Goal: Task Accomplishment & Management: Use online tool/utility

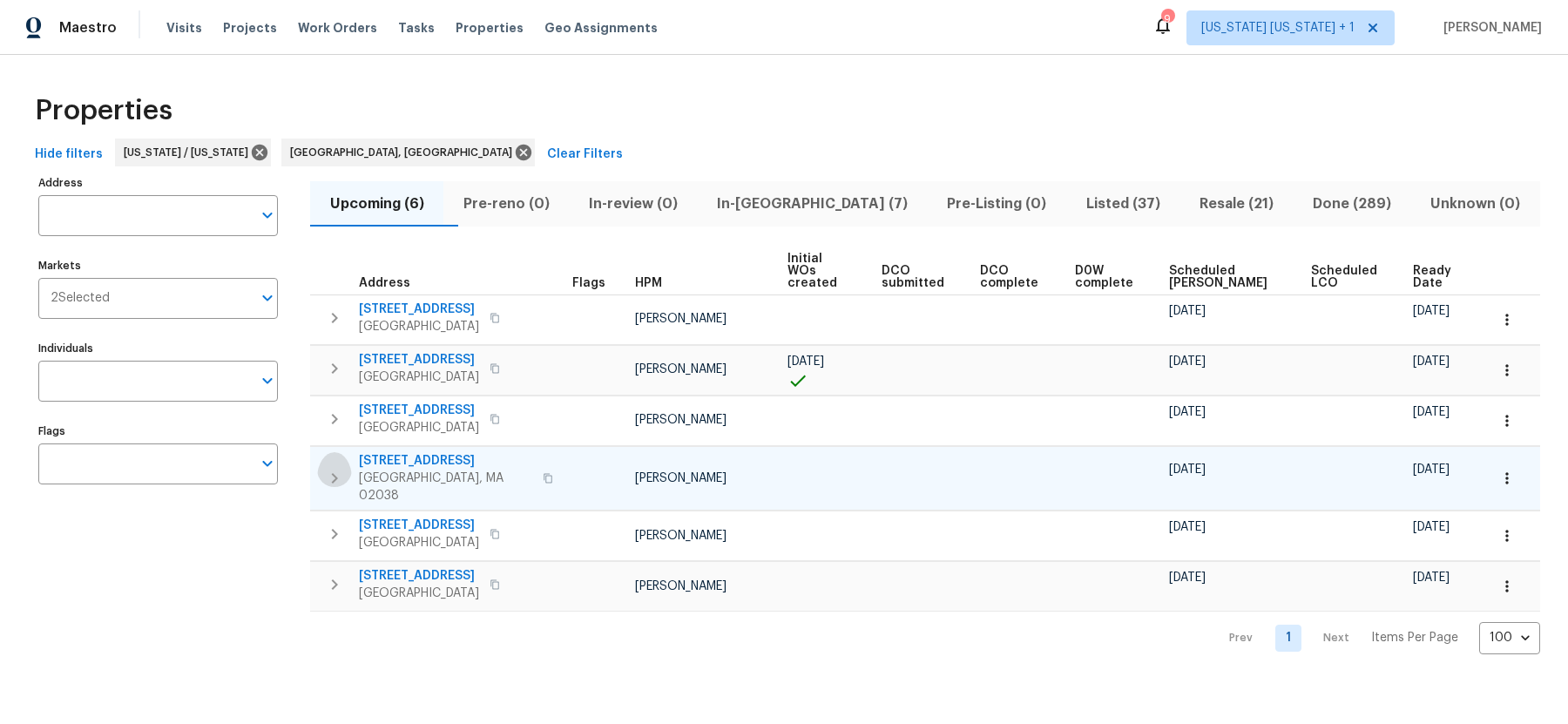
click at [339, 468] on icon "button" at bounding box center [334, 478] width 21 height 21
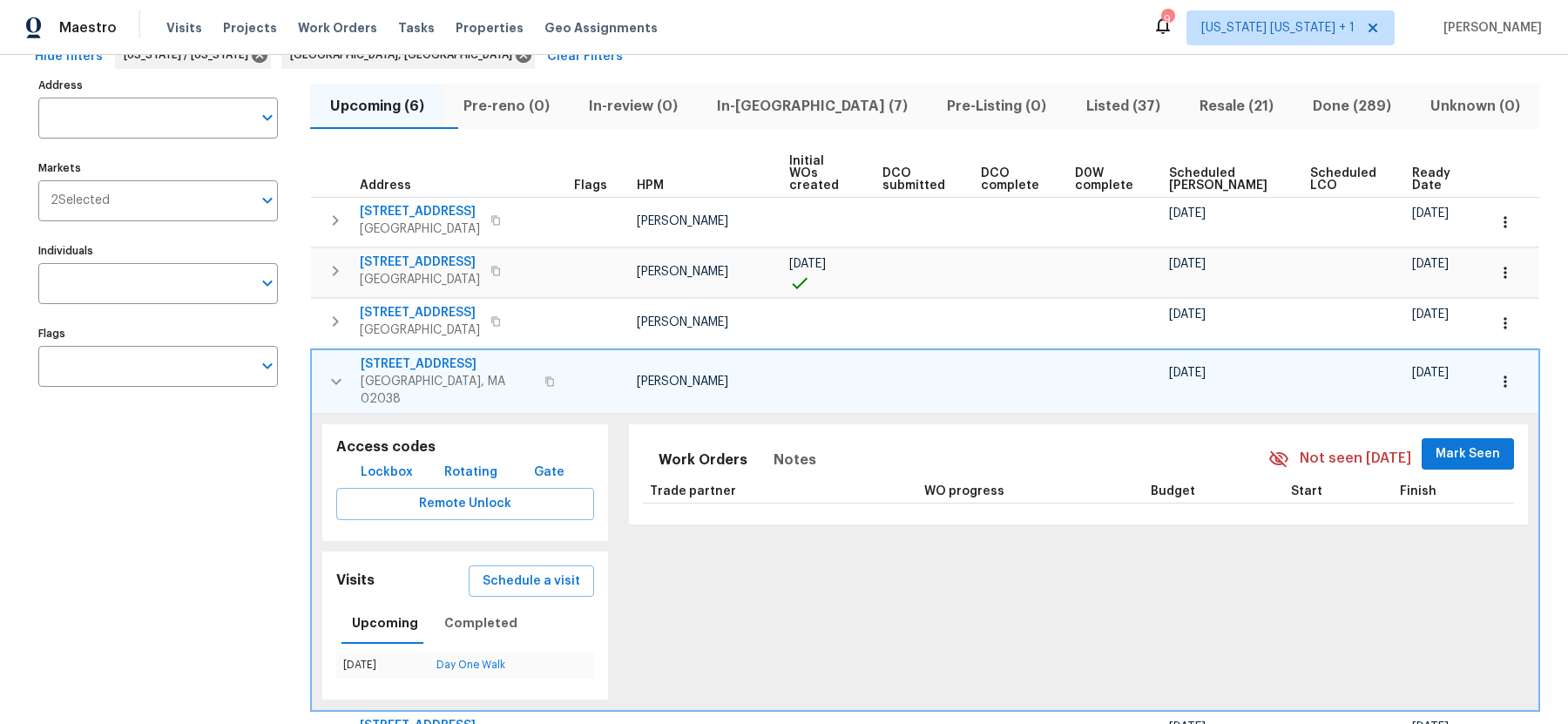
scroll to position [163, 0]
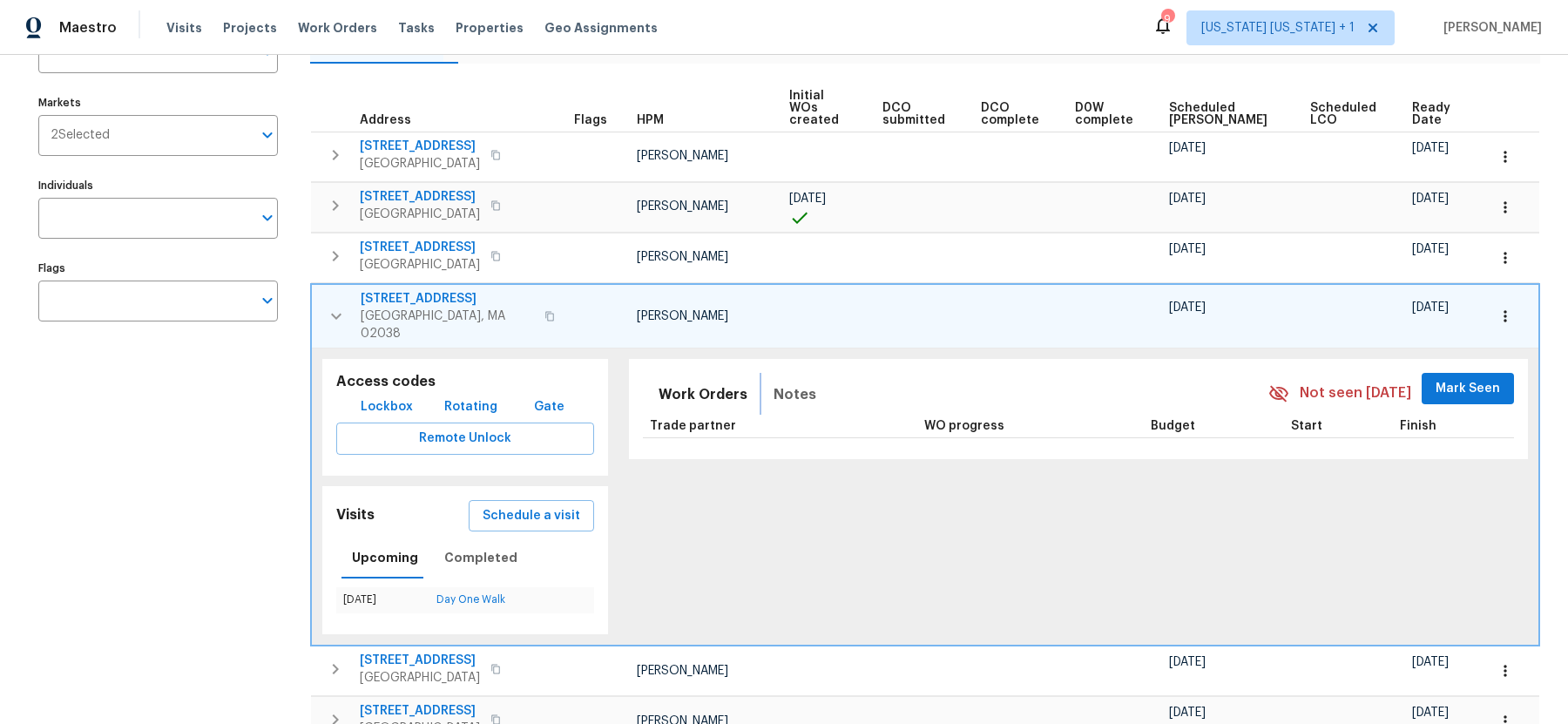
click at [789, 382] on span "Notes" at bounding box center [794, 394] width 43 height 25
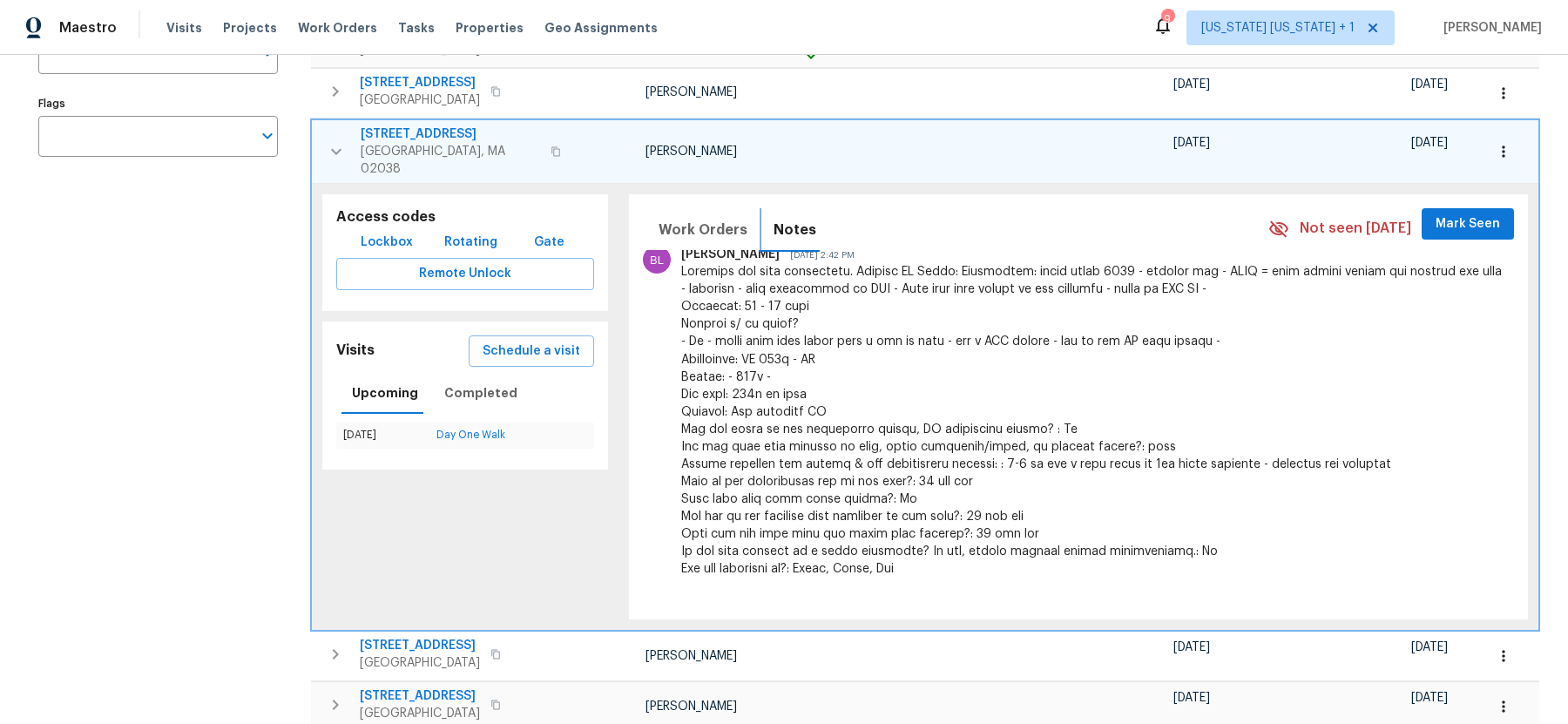
scroll to position [333, 0]
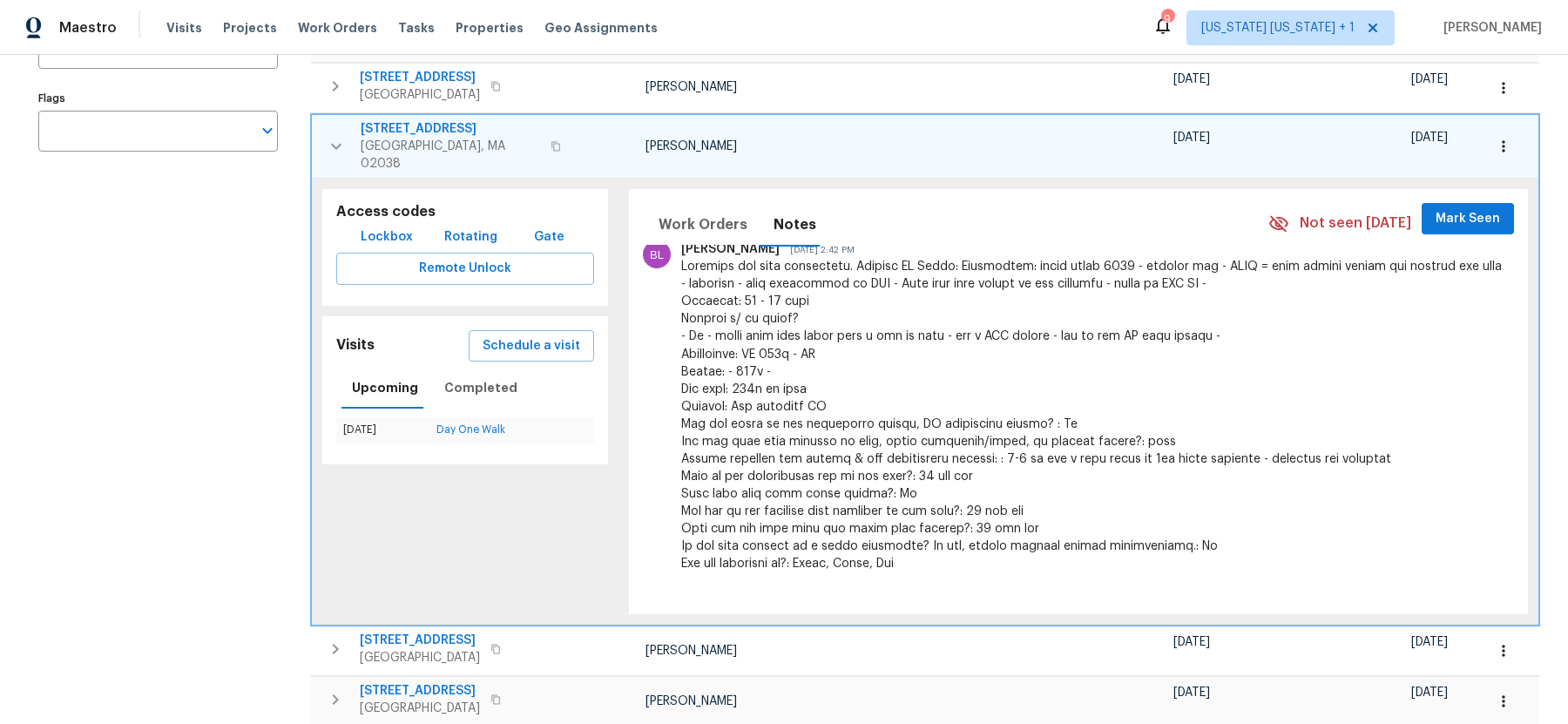
click at [334, 143] on icon "button" at bounding box center [335, 145] width 10 height 6
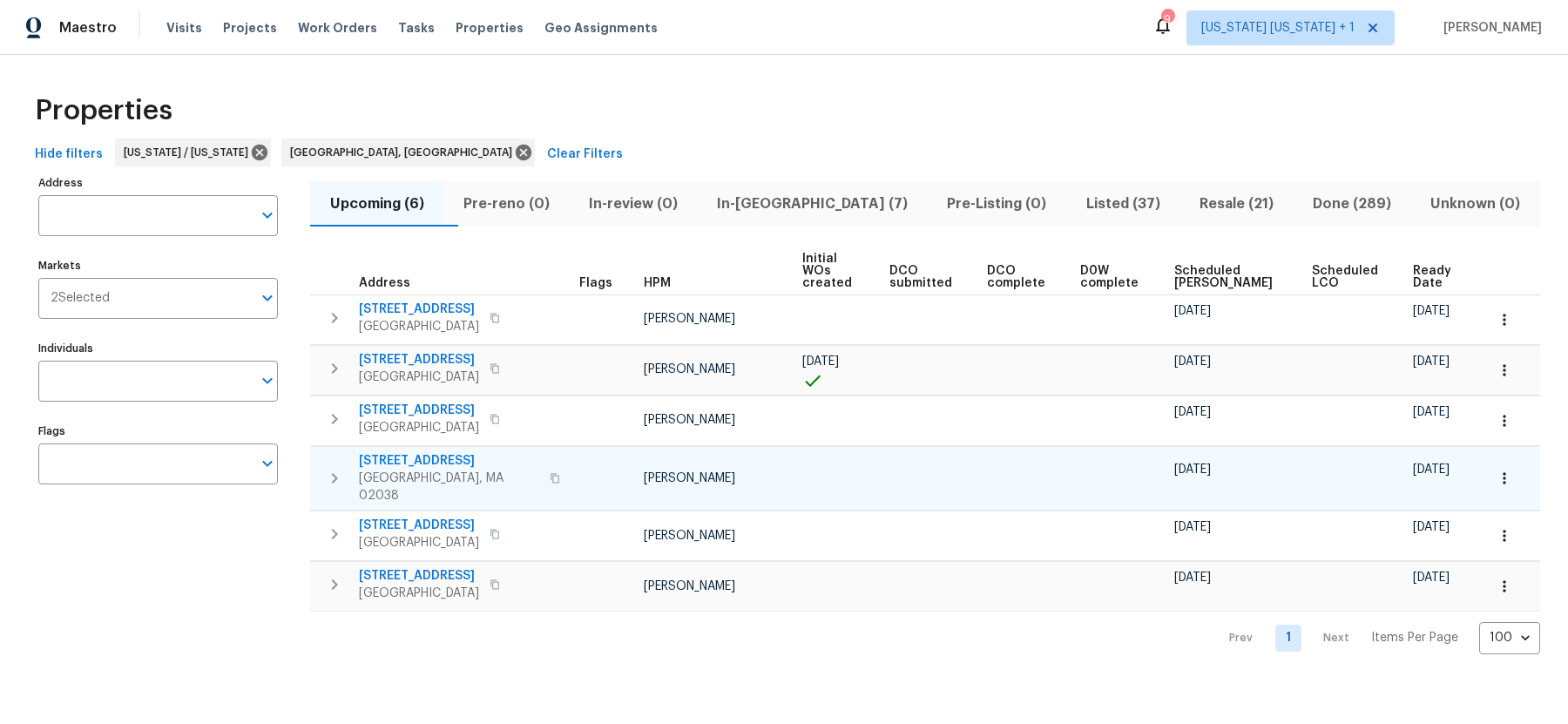
scroll to position [0, 0]
click at [331, 468] on icon "button" at bounding box center [334, 478] width 21 height 21
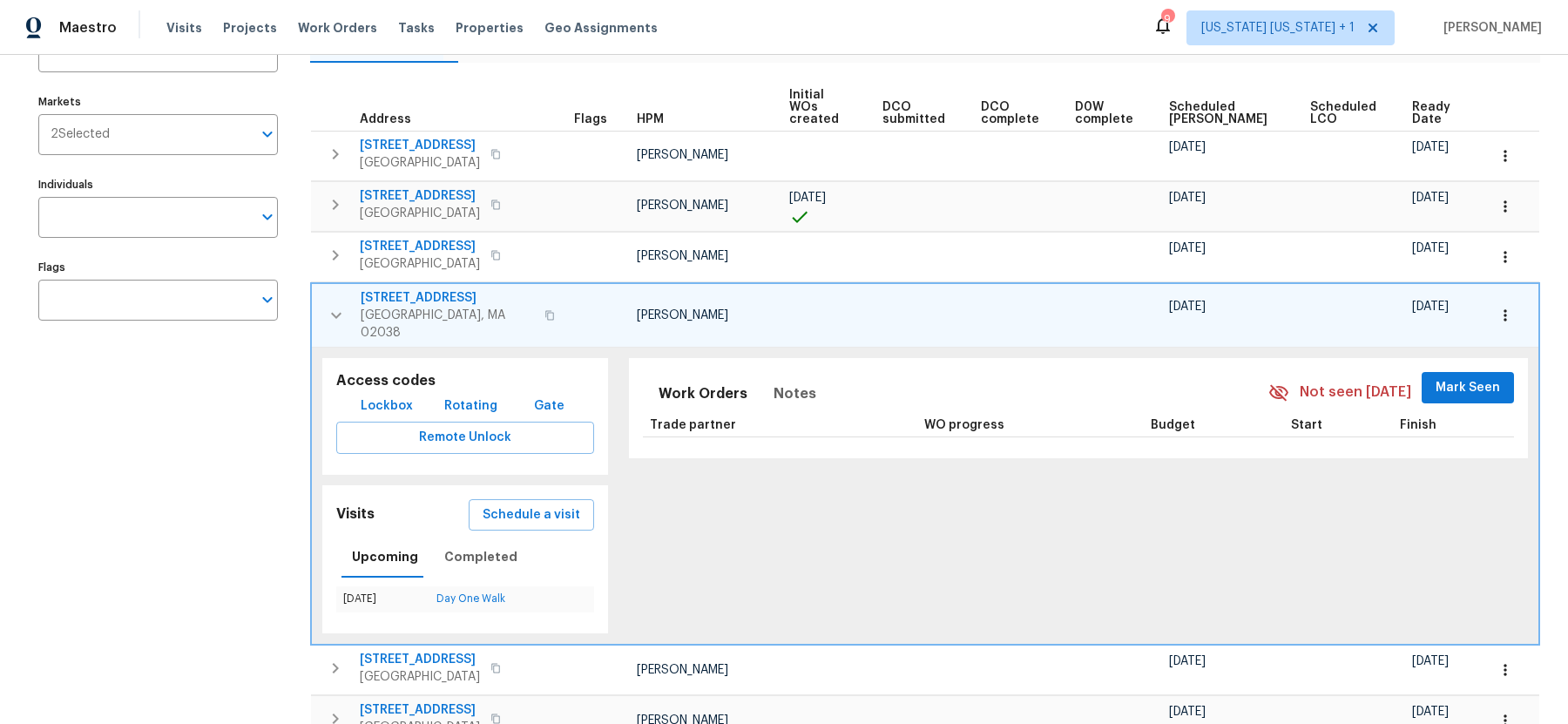
scroll to position [168, 0]
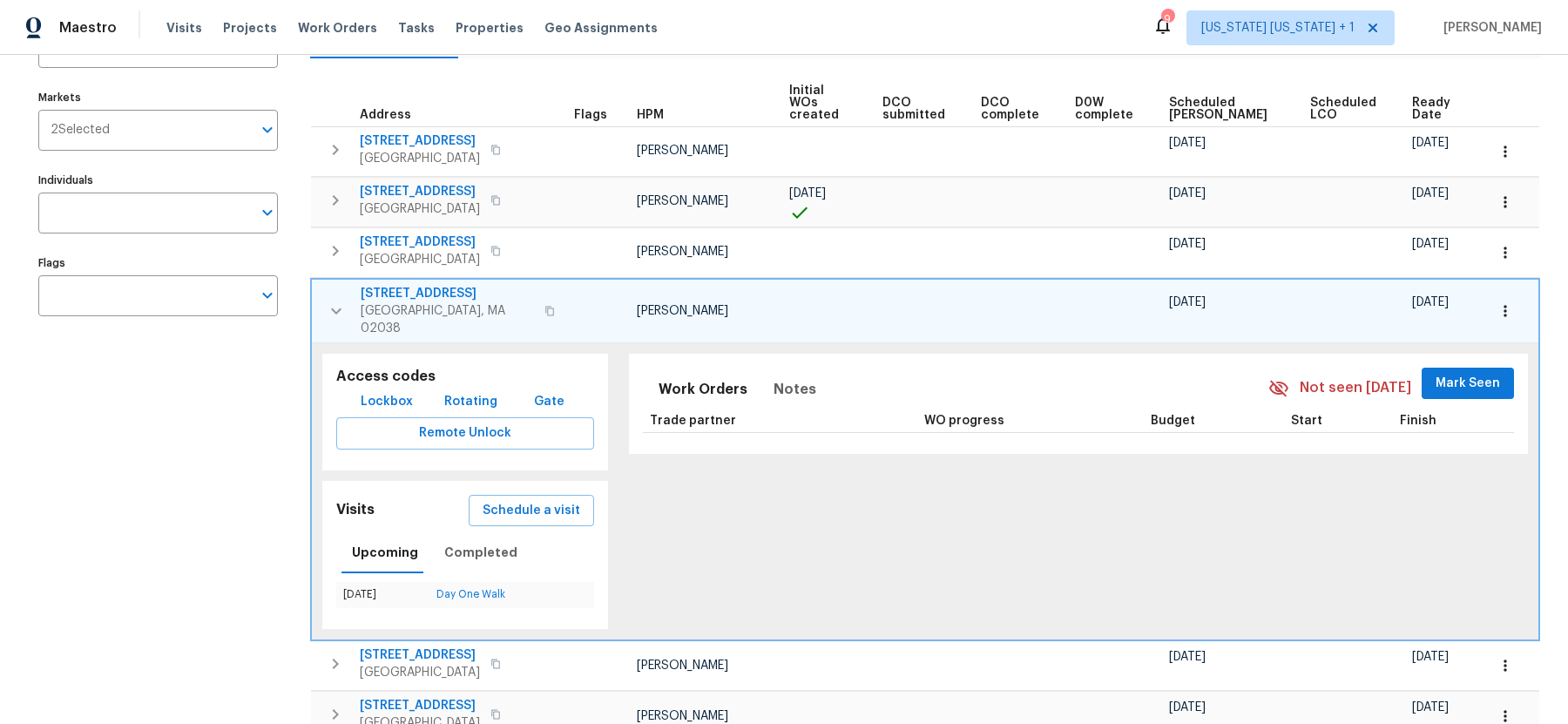
click at [1518, 292] on button "button" at bounding box center [1505, 311] width 38 height 38
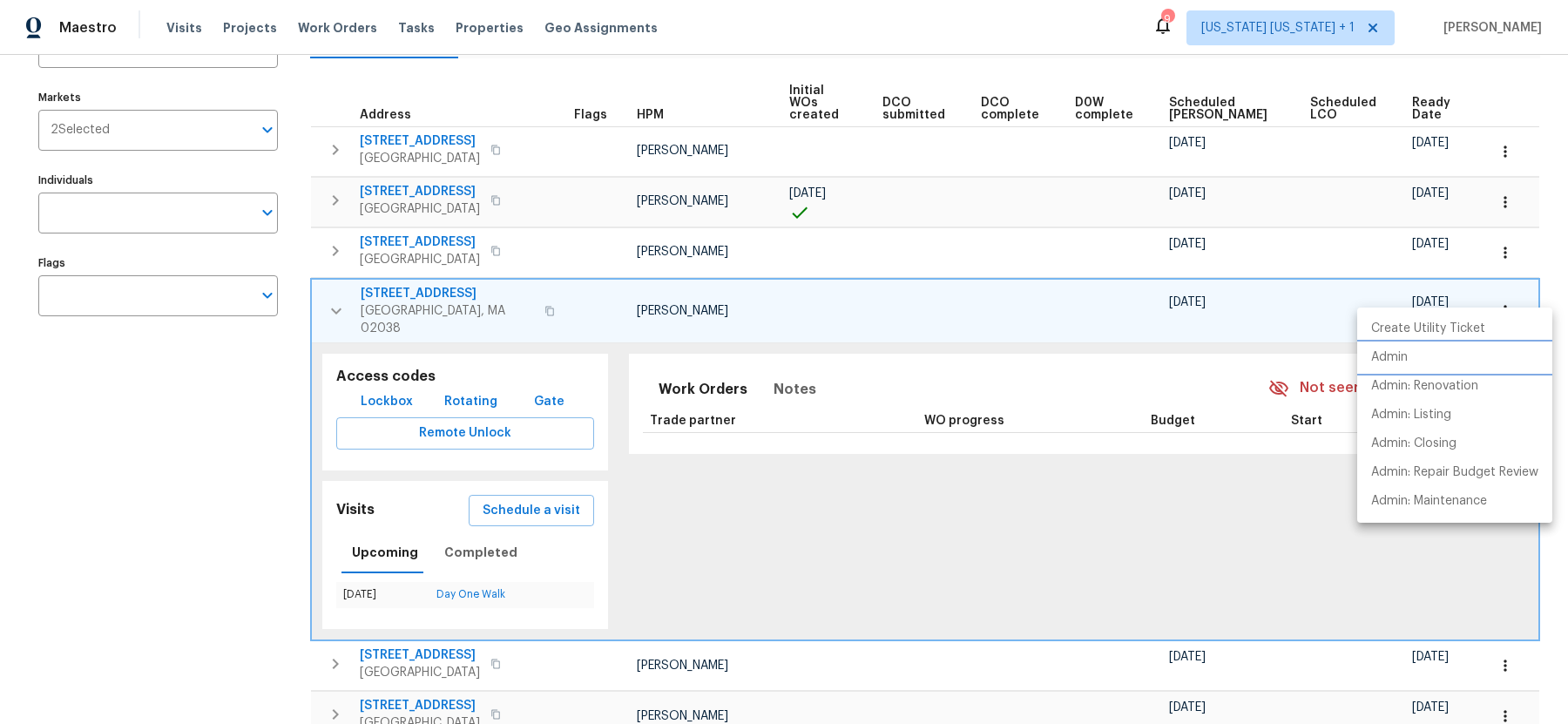
click at [1404, 357] on p "Admin" at bounding box center [1389, 357] width 37 height 18
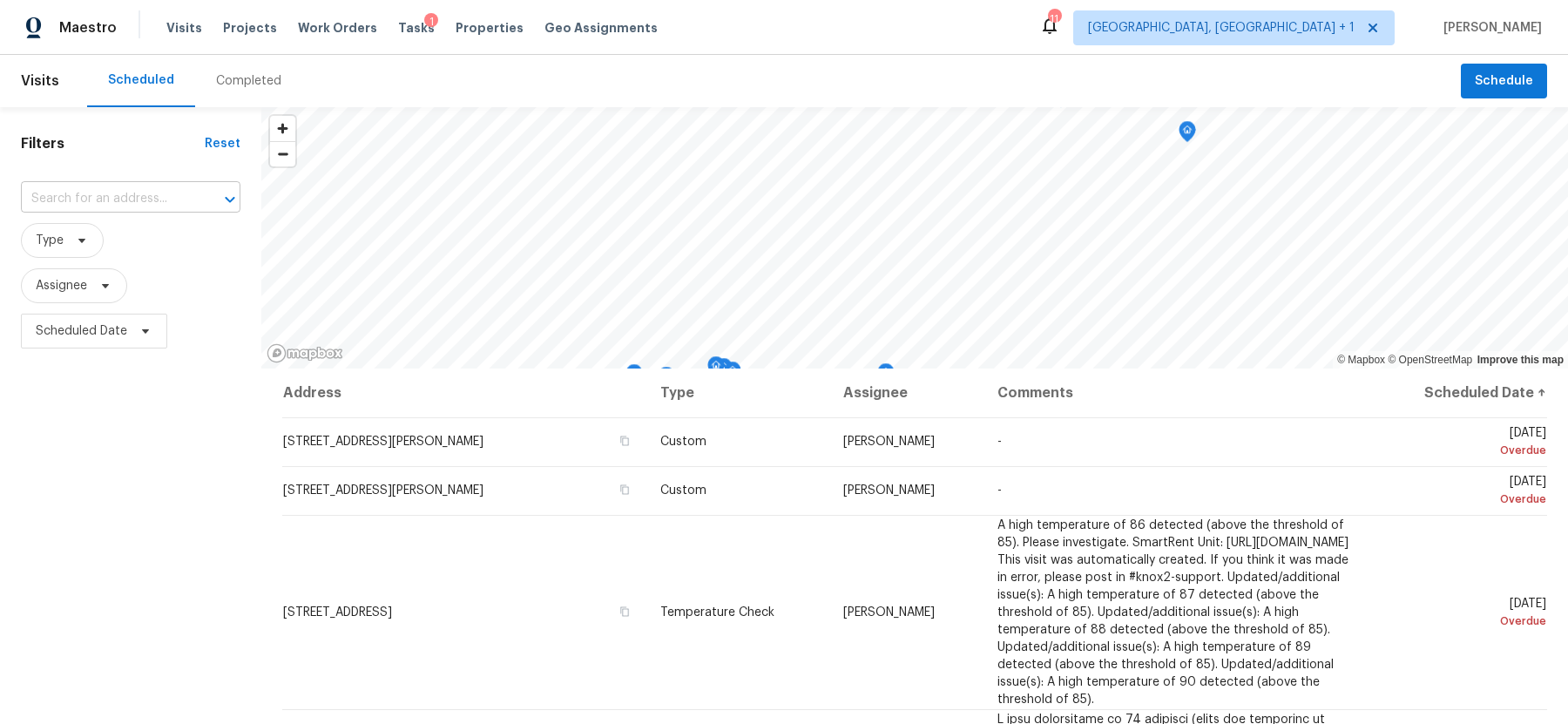
click at [134, 201] on input "text" at bounding box center [106, 199] width 171 height 27
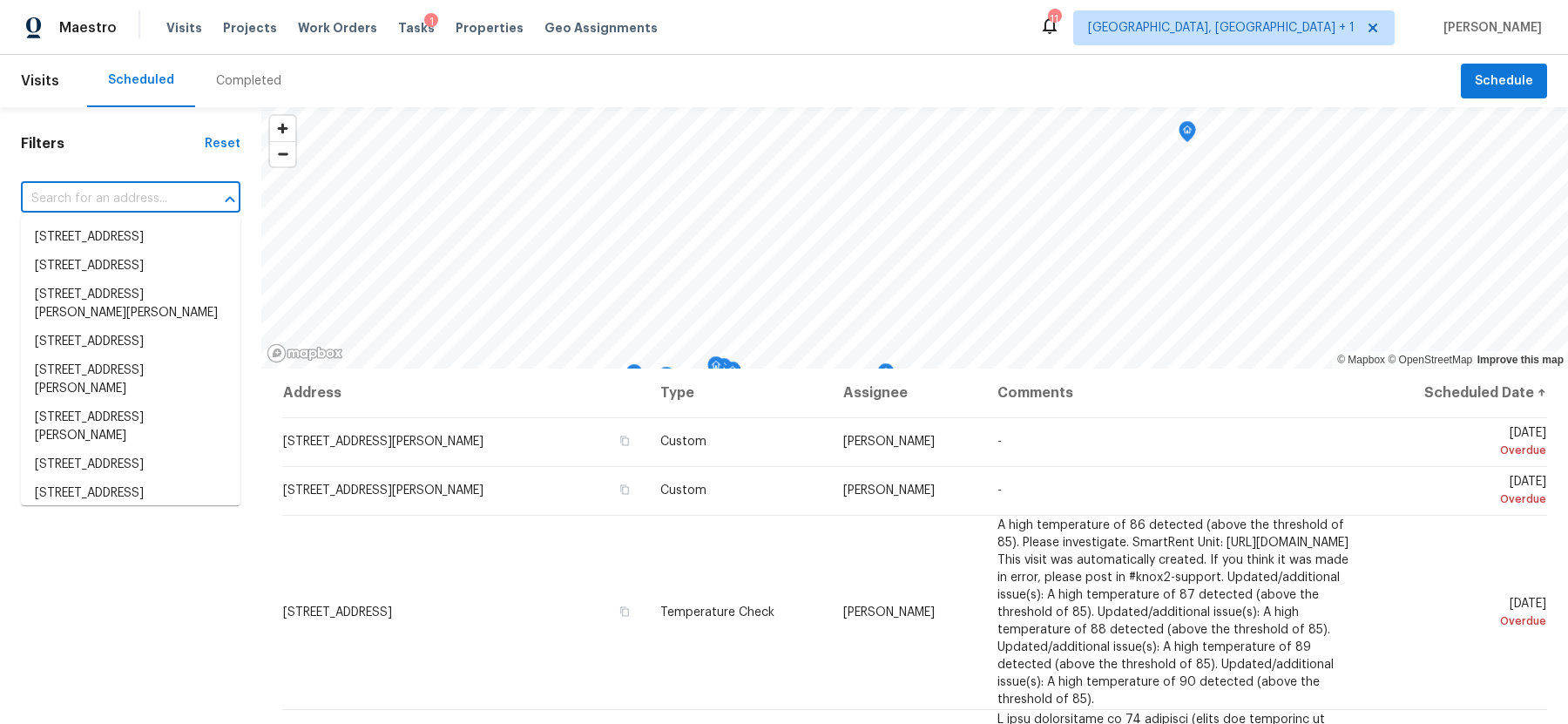
paste input "484 Pleasant St, Franklin, MA 02038"
type input "484 Pleasant St, Franklin, MA 02038"
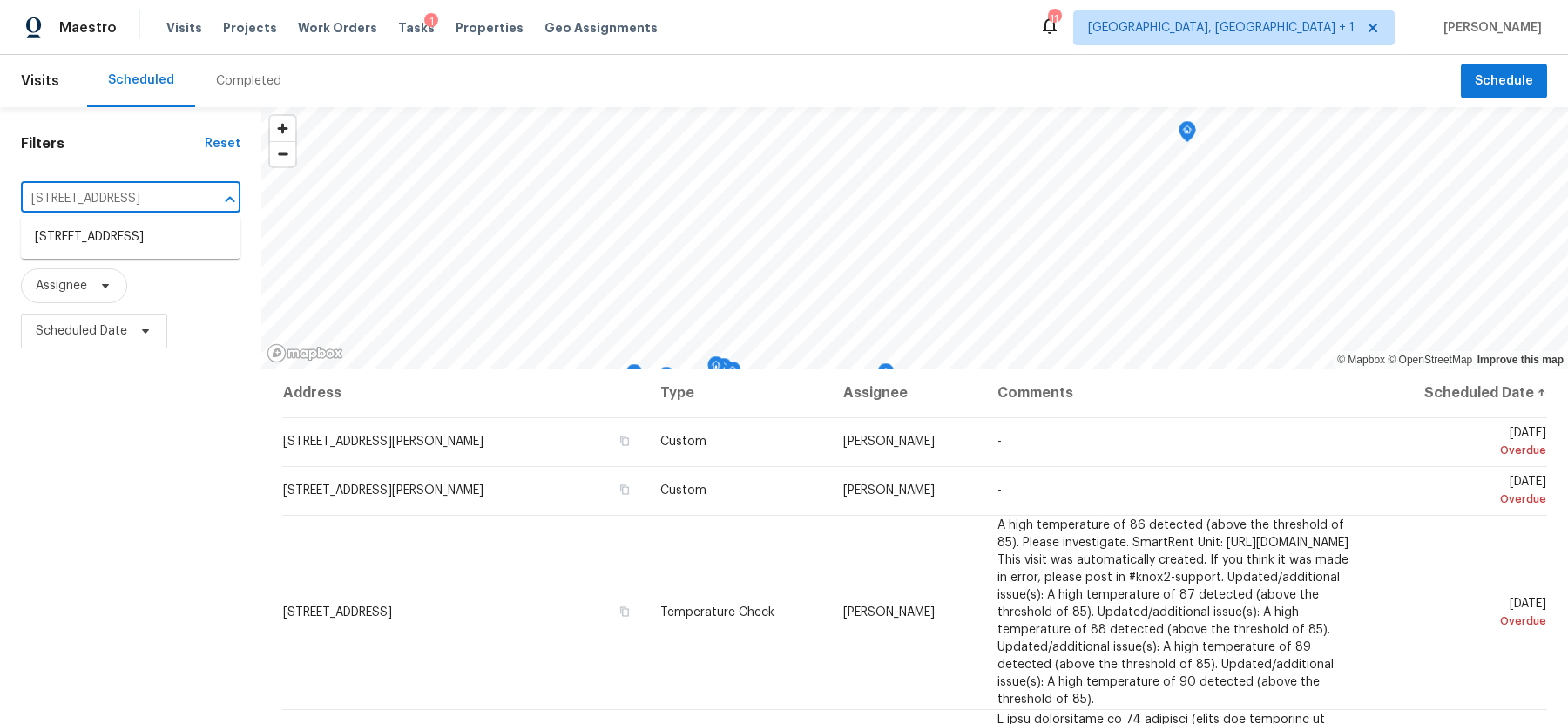
scroll to position [0, 47]
click at [96, 245] on li "484 Pleasant St, Franklin, MA 02038" at bounding box center [131, 237] width 219 height 28
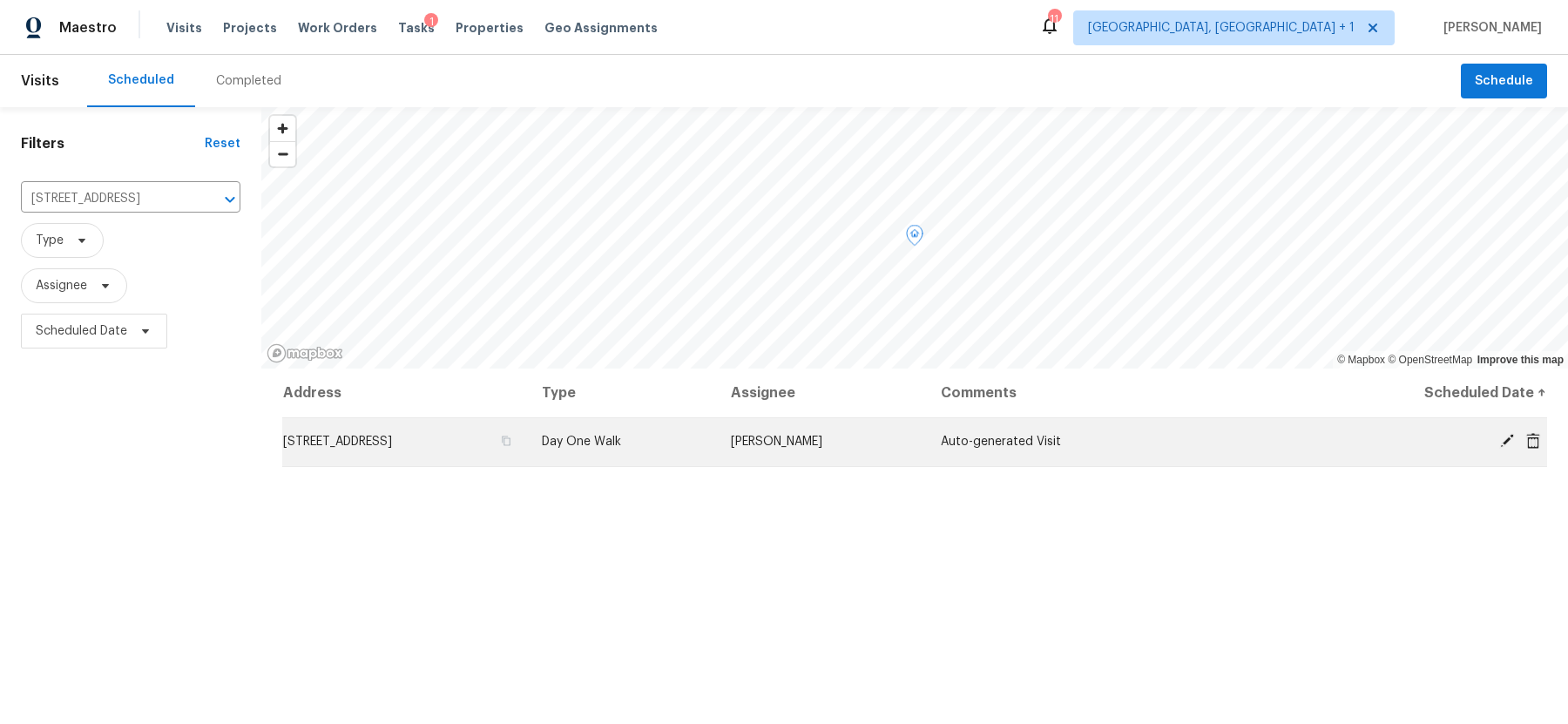
click at [1504, 436] on icon at bounding box center [1506, 441] width 16 height 16
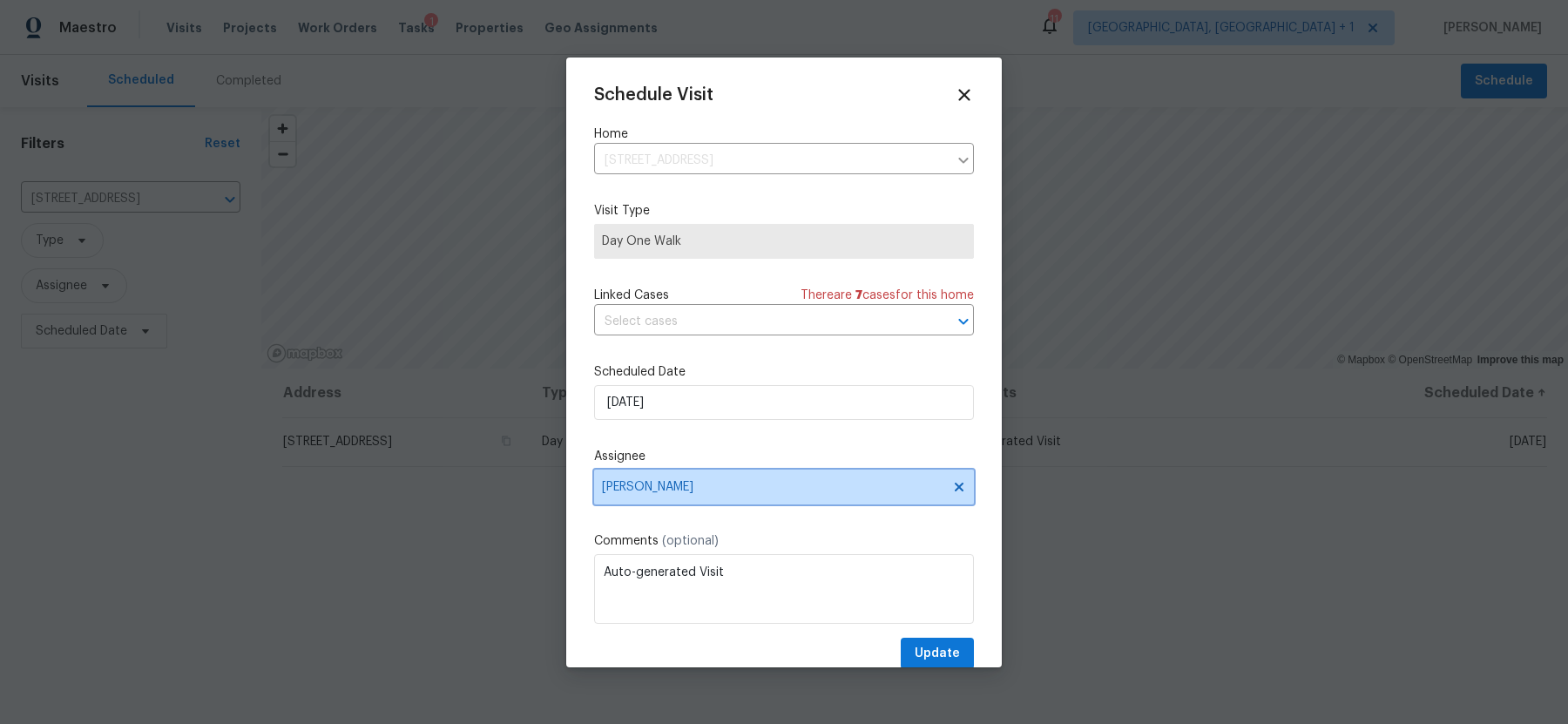
click at [714, 483] on span "[PERSON_NAME]" at bounding box center [773, 486] width 342 height 14
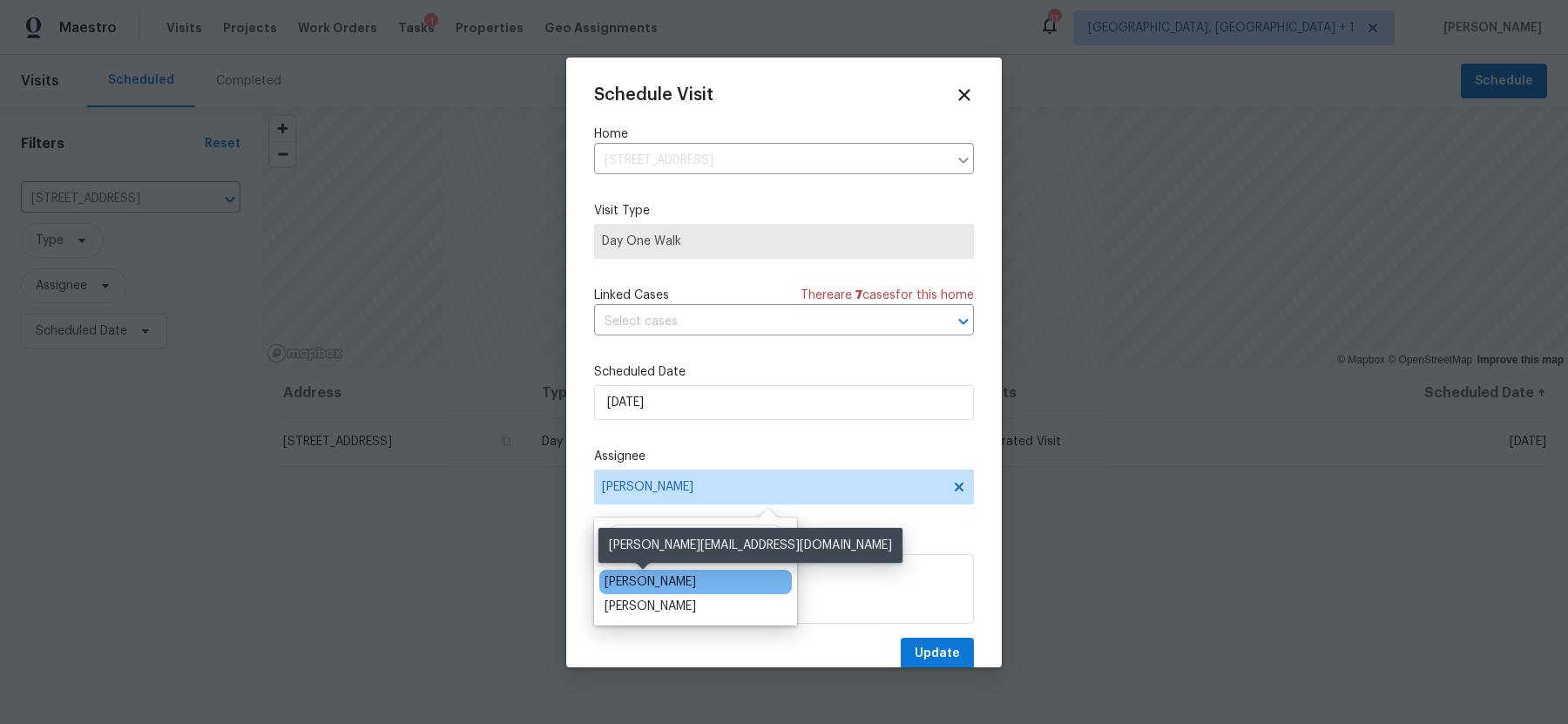
type input "mark"
click at [631, 581] on div "Mark DiDio Jr." at bounding box center [650, 581] width 91 height 17
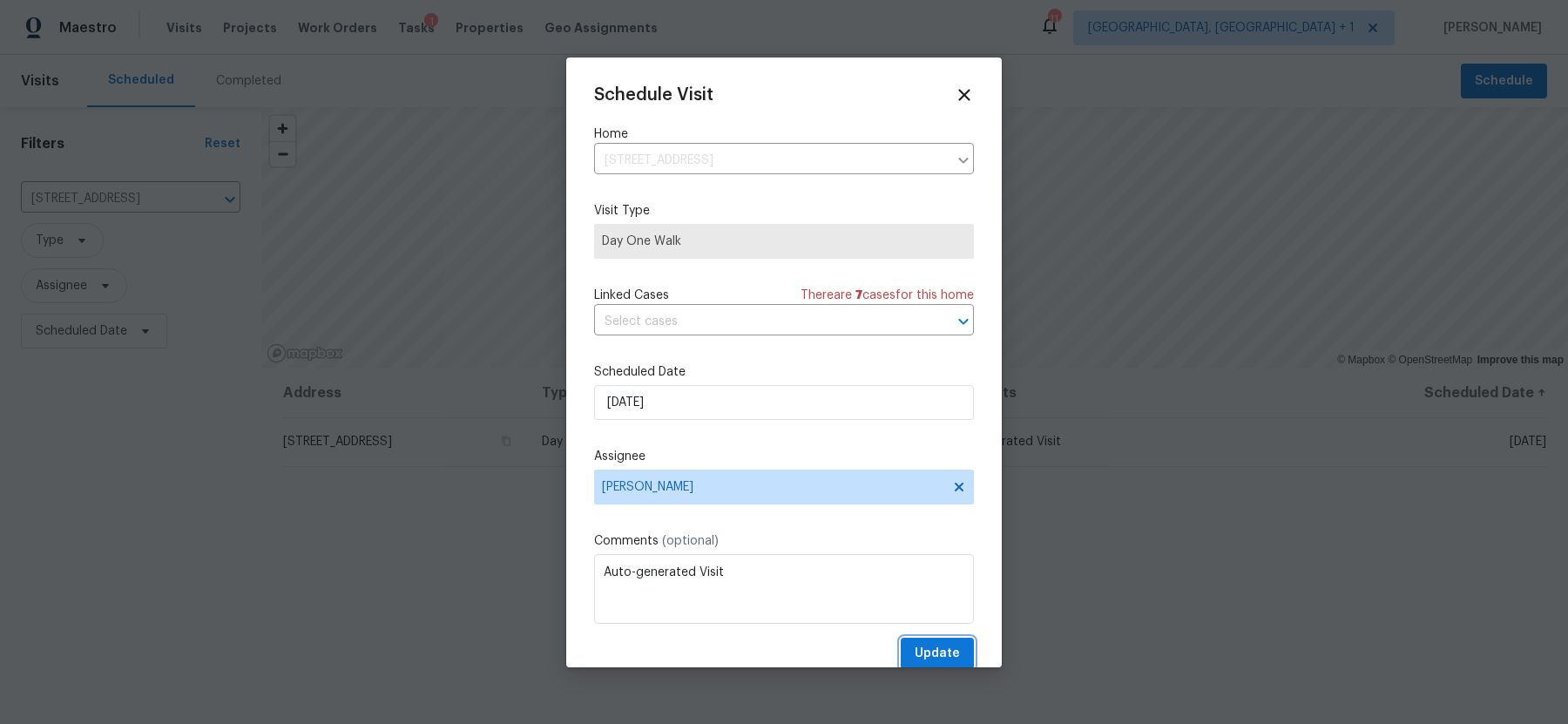
click at [939, 646] on span "Update" at bounding box center [938, 654] width 46 height 22
